Goal: Task Accomplishment & Management: Manage account settings

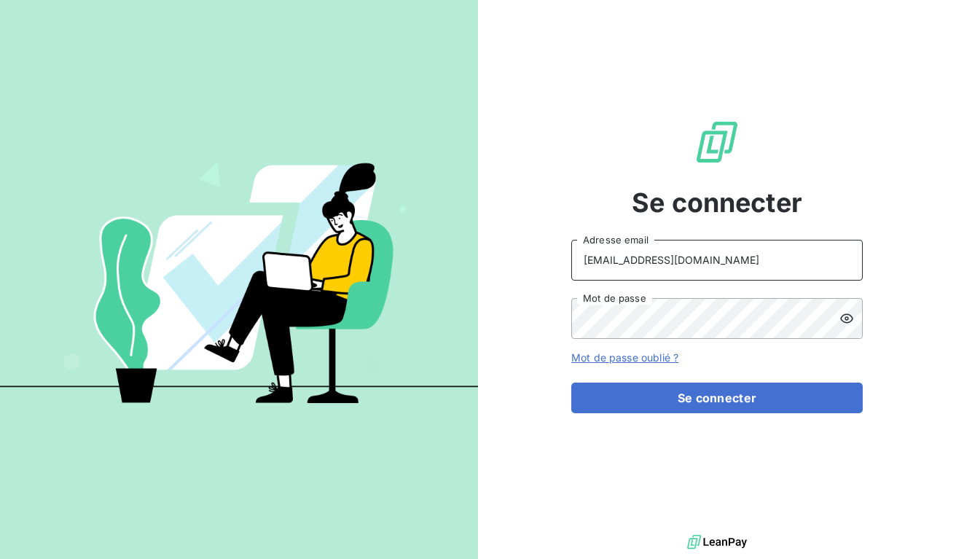
type input "[EMAIL_ADDRESS][DOMAIN_NAME]"
click at [717, 397] on button "Se connecter" at bounding box center [716, 398] width 291 height 31
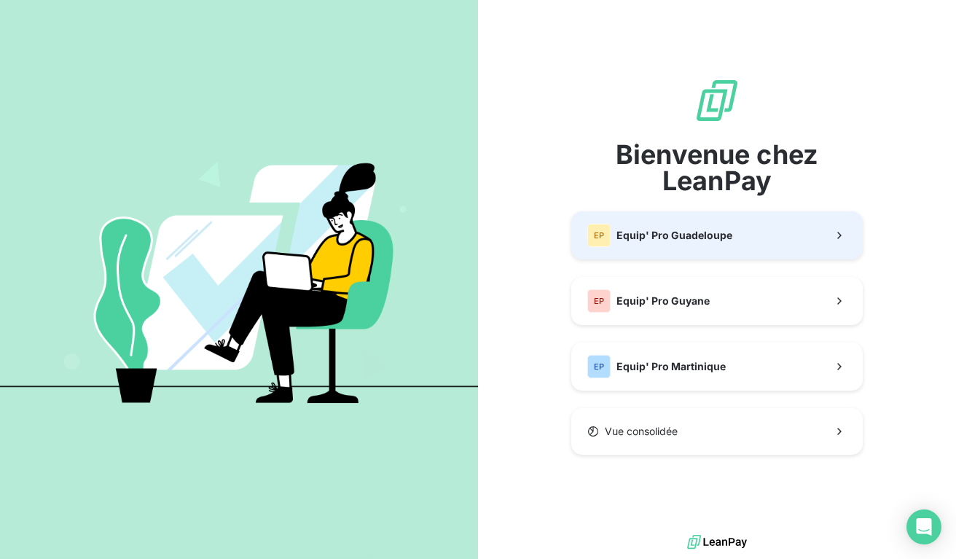
click at [655, 258] on button "EP Equip' Pro Guadeloupe" at bounding box center [716, 235] width 291 height 48
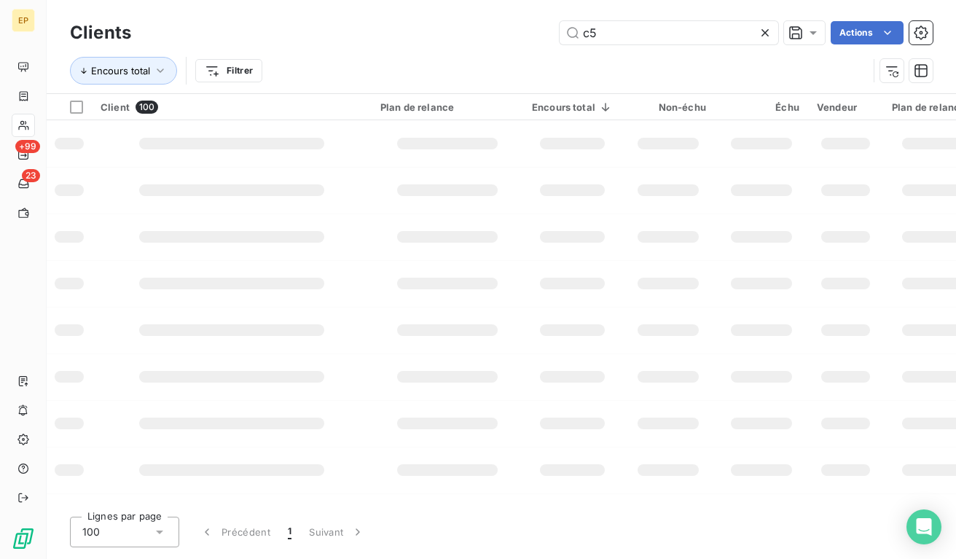
type input "c"
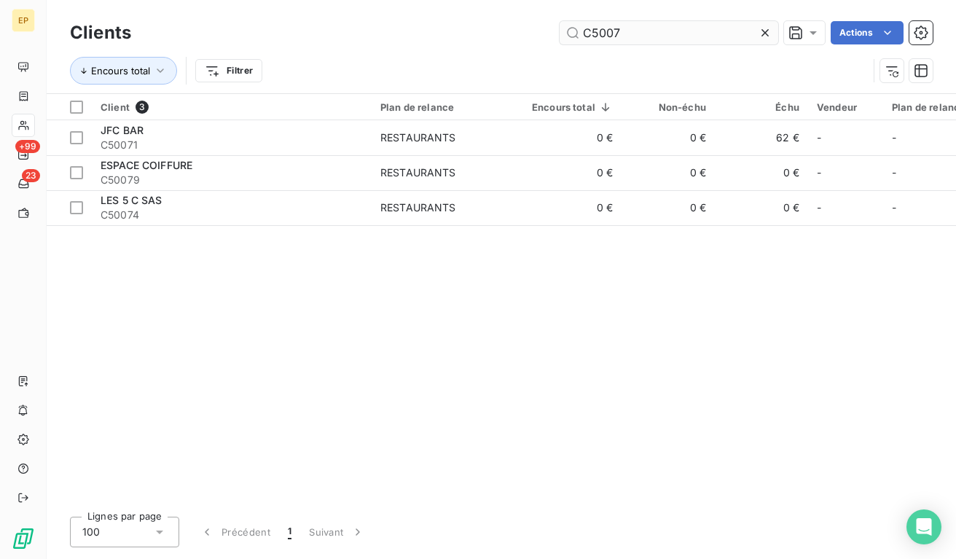
click at [600, 34] on input "C5007" at bounding box center [669, 32] width 219 height 23
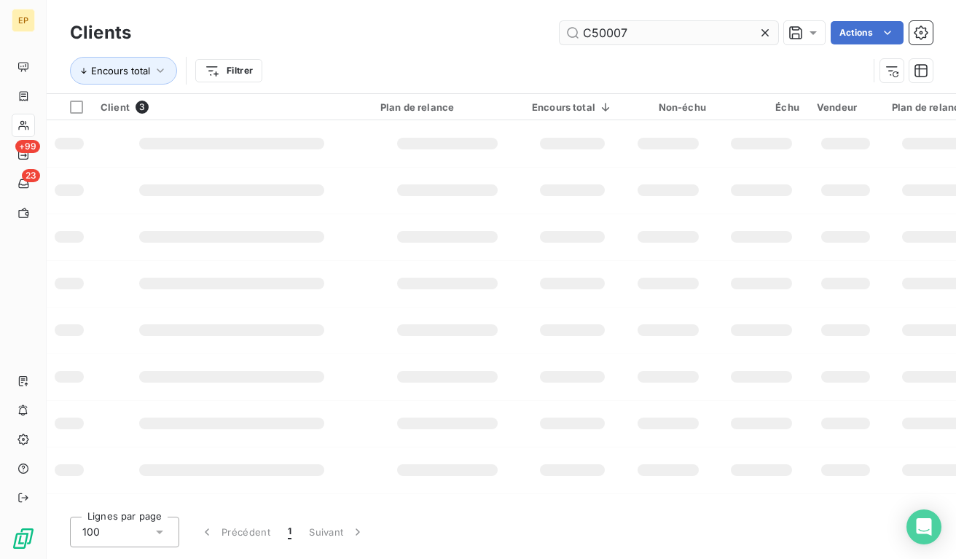
type input "C50007"
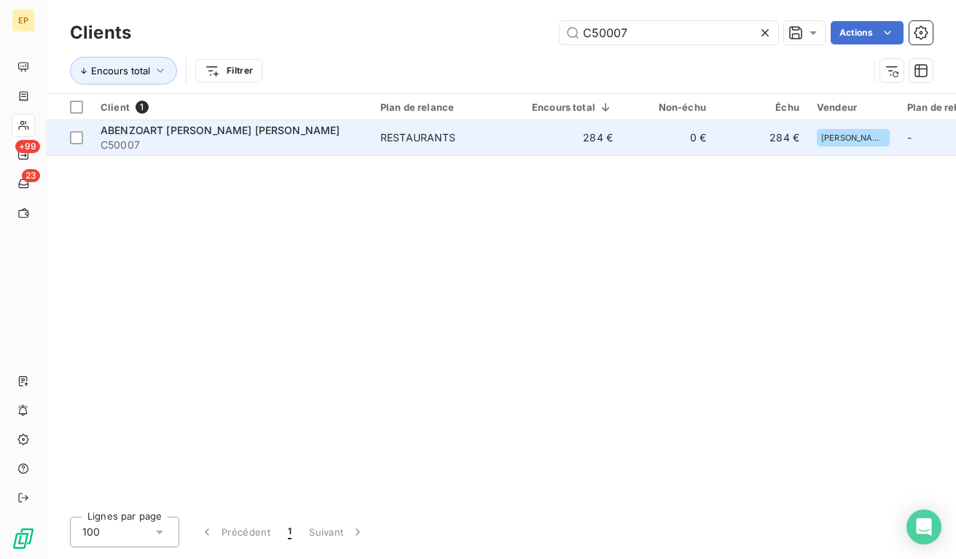
click at [117, 130] on span "ABENZOART [PERSON_NAME] [PERSON_NAME]" at bounding box center [221, 130] width 240 height 12
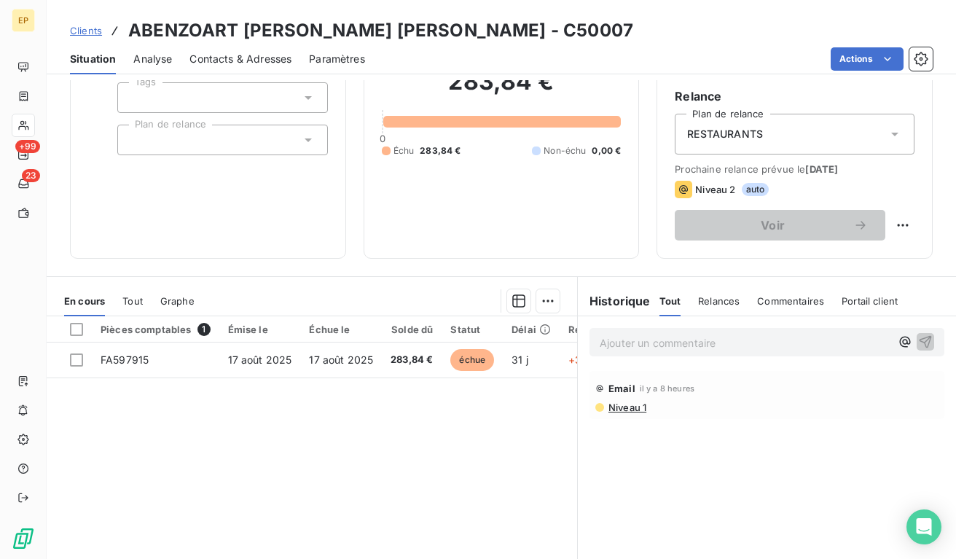
scroll to position [141, 0]
click at [768, 131] on div "RESTAURANTS" at bounding box center [795, 133] width 240 height 41
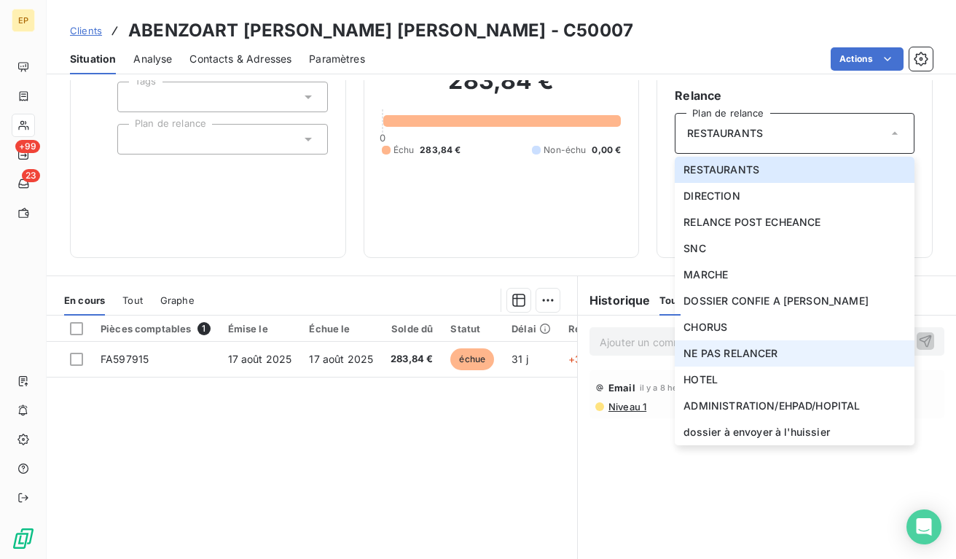
click at [722, 350] on span "NE PAS RELANCER" at bounding box center [730, 353] width 94 height 15
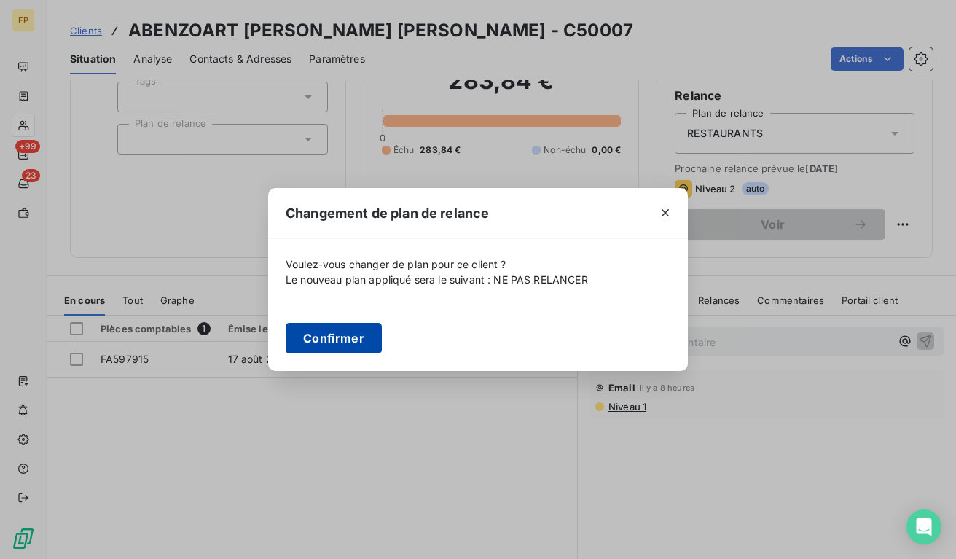
click at [367, 335] on button "Confirmer" at bounding box center [334, 338] width 96 height 31
